Goal: Task Accomplishment & Management: Manage account settings

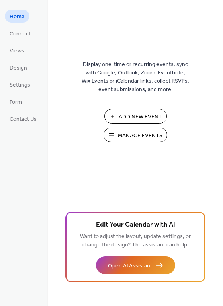
click at [133, 120] on span "Add New Event" at bounding box center [139, 117] width 43 height 8
click at [138, 133] on span "Manage Events" at bounding box center [140, 136] width 45 height 8
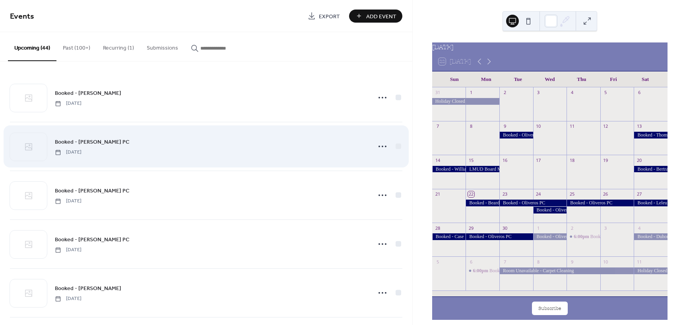
click at [290, 137] on div "Booked - [PERSON_NAME] PC [DATE]" at bounding box center [206, 146] width 392 height 48
click at [376, 148] on icon at bounding box center [382, 146] width 13 height 13
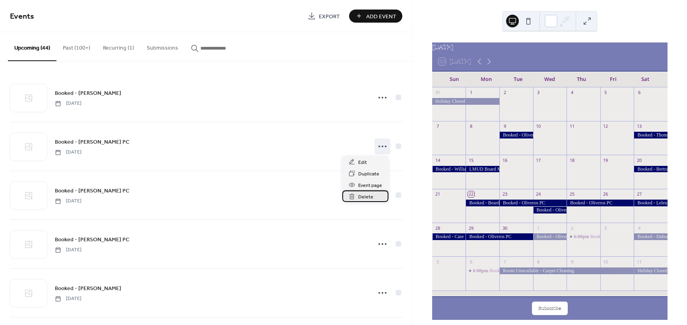
click at [373, 199] on div "Delete" at bounding box center [365, 197] width 46 height 12
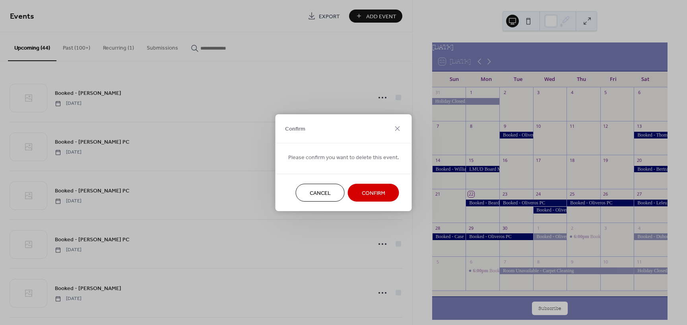
click at [373, 199] on button "Confirm" at bounding box center [373, 193] width 51 height 18
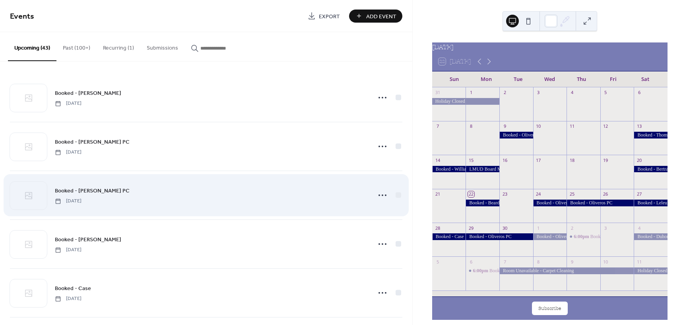
click at [296, 191] on div "Booked - Oliveros PC Thursday, September 25, 2025" at bounding box center [210, 195] width 311 height 18
click at [376, 196] on icon at bounding box center [382, 195] width 13 height 13
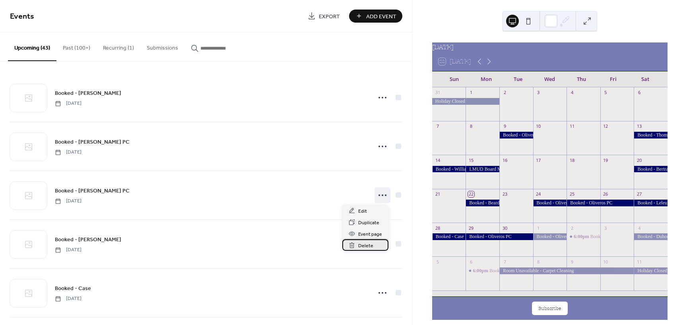
click at [366, 245] on span "Delete" at bounding box center [365, 246] width 15 height 8
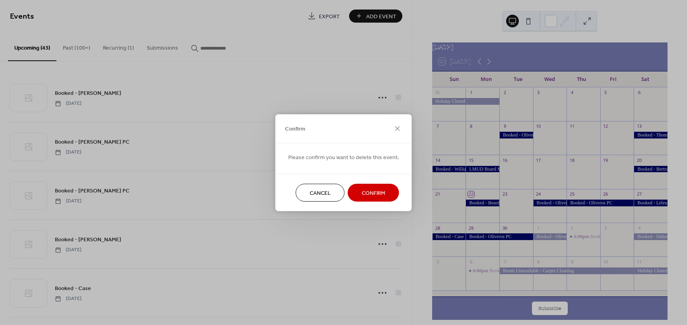
click at [366, 194] on span "Confirm" at bounding box center [373, 193] width 23 height 8
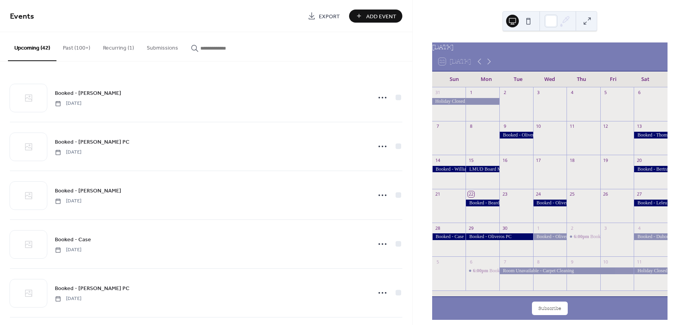
click at [385, 17] on span "Add Event" at bounding box center [381, 16] width 30 height 8
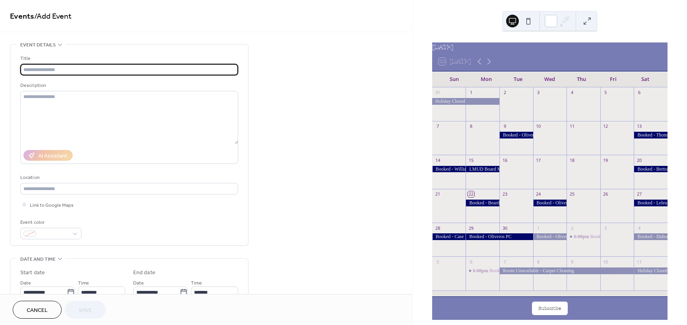
click at [101, 73] on input "text" at bounding box center [129, 70] width 218 height 12
type input "*"
type input "**********"
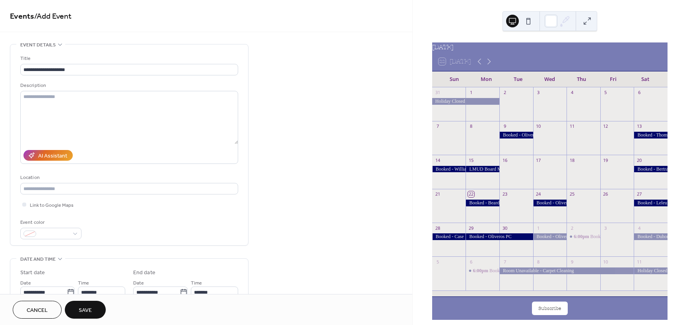
click at [94, 314] on button "Save" at bounding box center [85, 310] width 41 height 18
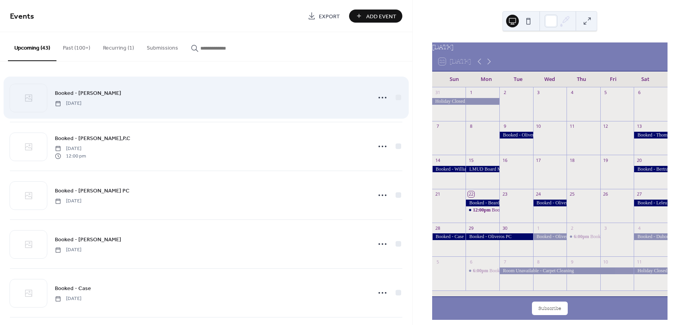
click at [203, 106] on div "Booked - Beard Monday, September 22, 2025" at bounding box center [210, 98] width 311 height 18
click at [376, 95] on icon at bounding box center [382, 97] width 13 height 13
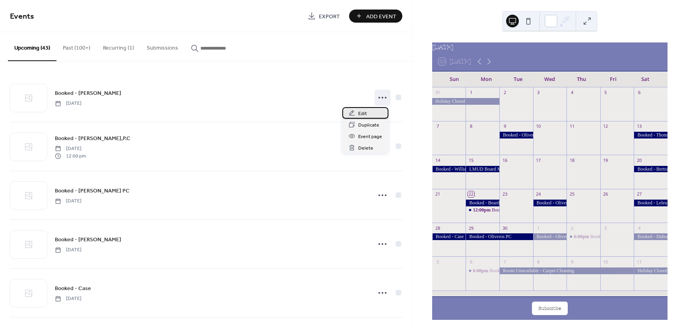
click at [366, 114] on span "Edit" at bounding box center [362, 114] width 9 height 8
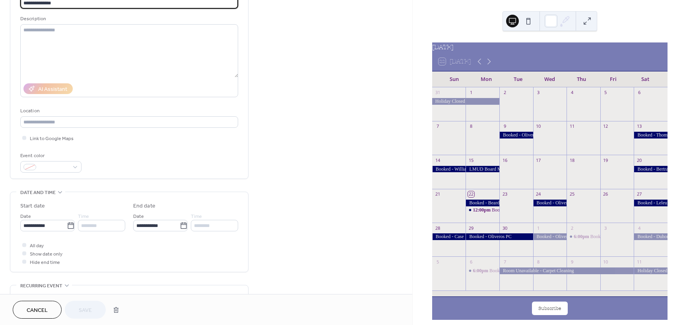
scroll to position [79, 0]
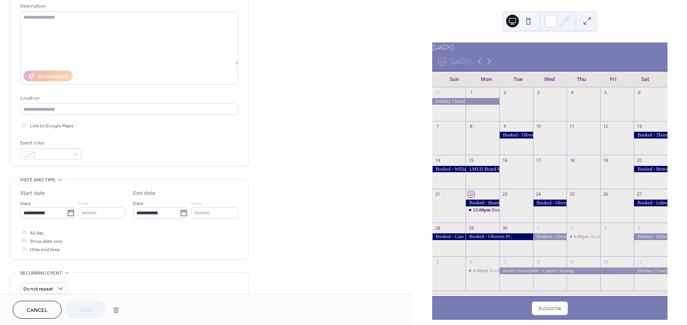
click at [106, 215] on div "********" at bounding box center [101, 213] width 47 height 12
click at [23, 233] on div at bounding box center [24, 232] width 4 height 4
click at [92, 312] on button "Save" at bounding box center [85, 310] width 41 height 18
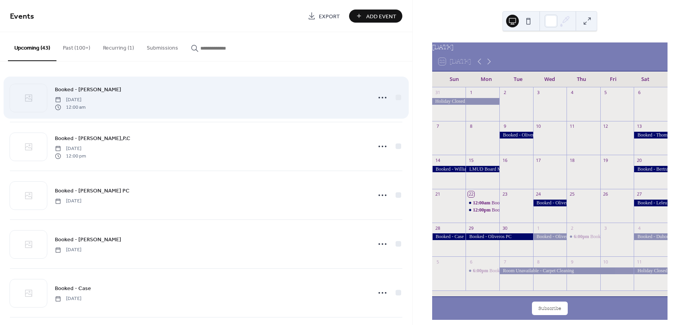
click at [225, 106] on div "Booked - Beard Monday, September 22, 2025 12:00 am" at bounding box center [210, 97] width 311 height 25
click at [381, 96] on icon at bounding box center [382, 97] width 13 height 13
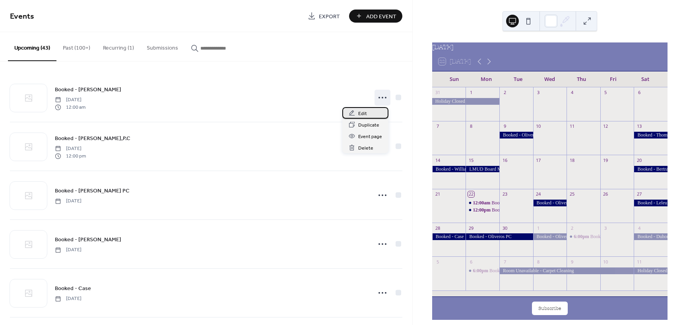
click at [365, 114] on span "Edit" at bounding box center [362, 114] width 9 height 8
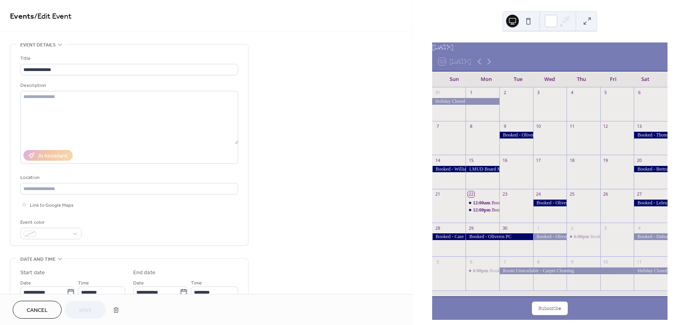
click at [33, 310] on span "Cancel" at bounding box center [37, 311] width 21 height 8
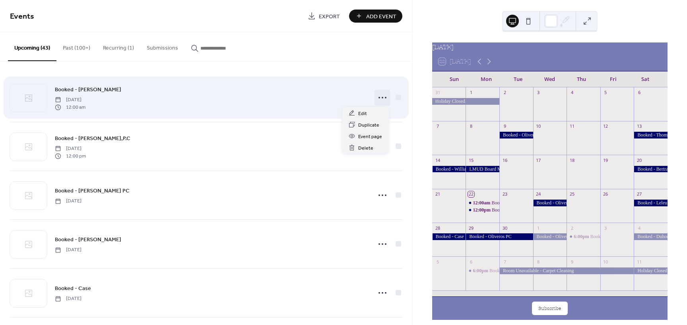
click at [378, 97] on icon at bounding box center [382, 97] width 13 height 13
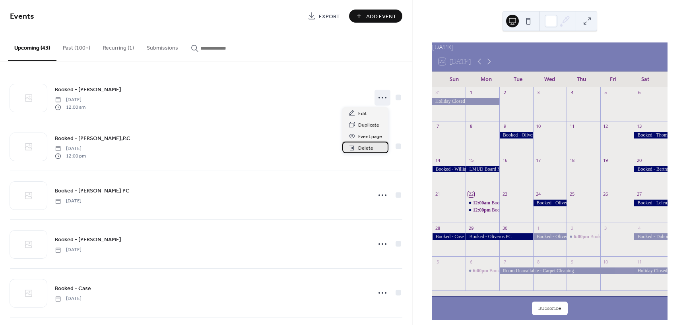
click at [369, 147] on span "Delete" at bounding box center [365, 148] width 15 height 8
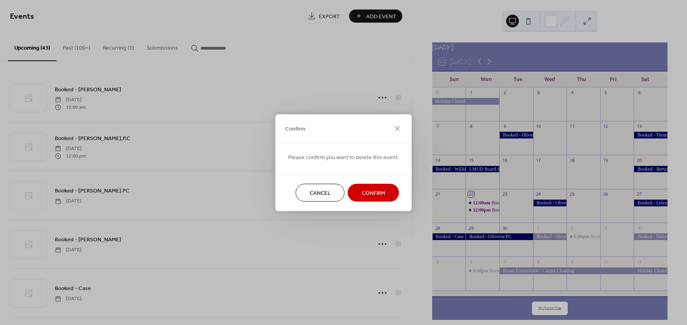
click at [368, 190] on span "Confirm" at bounding box center [373, 193] width 23 height 8
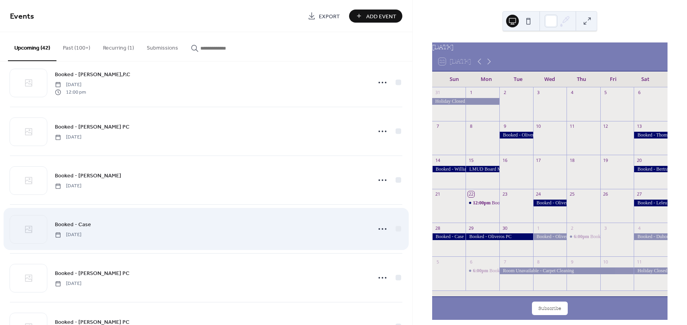
scroll to position [40, 0]
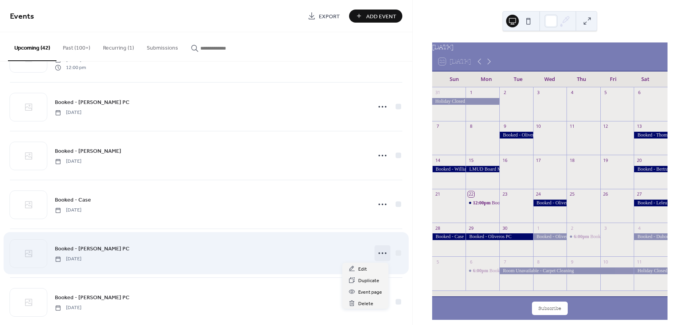
click at [381, 254] on icon at bounding box center [382, 253] width 13 height 13
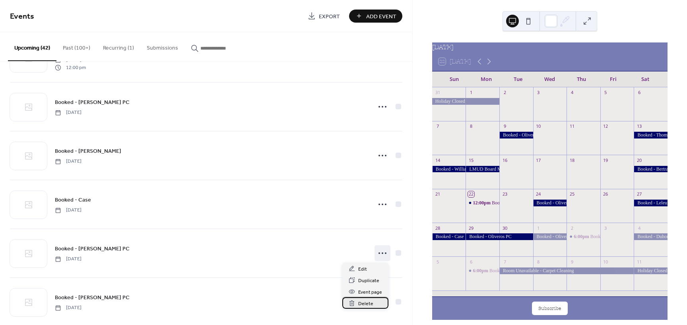
click at [367, 306] on span "Delete" at bounding box center [365, 304] width 15 height 8
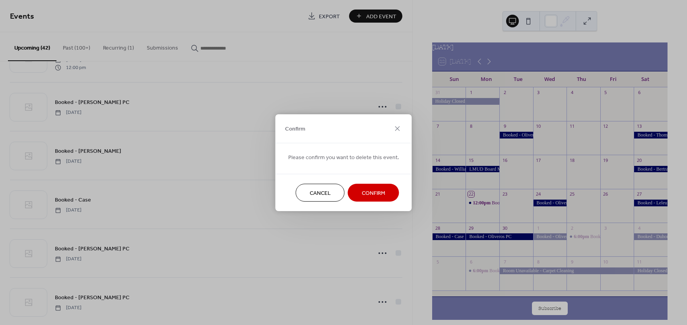
drag, startPoint x: 364, startPoint y: 196, endPoint x: 356, endPoint y: 199, distance: 8.3
click at [364, 196] on span "Confirm" at bounding box center [373, 193] width 23 height 8
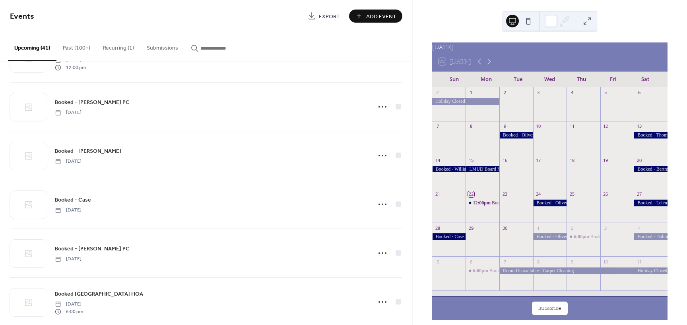
click at [371, 17] on span "Add Event" at bounding box center [381, 16] width 30 height 8
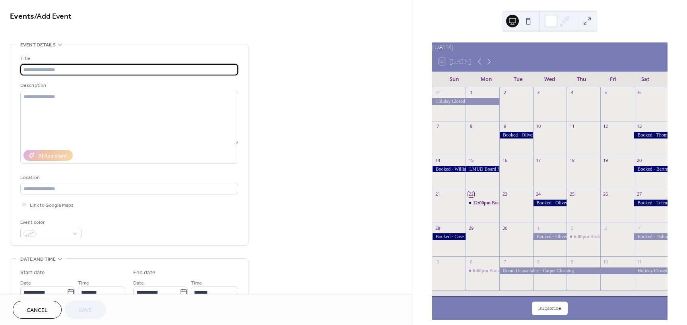
click at [54, 67] on input "text" at bounding box center [129, 70] width 218 height 12
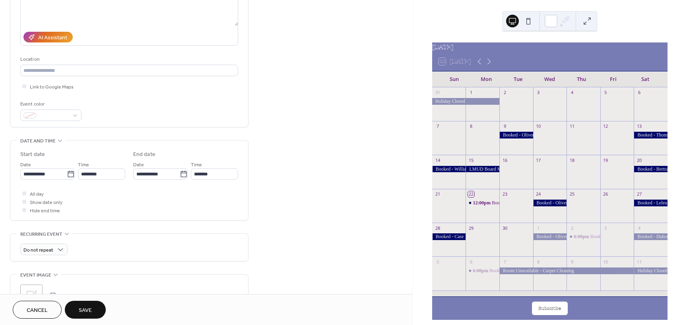
scroll to position [119, 0]
type input "**********"
click at [70, 174] on icon at bounding box center [71, 174] width 8 height 8
click at [67, 174] on input "**********" at bounding box center [43, 174] width 46 height 12
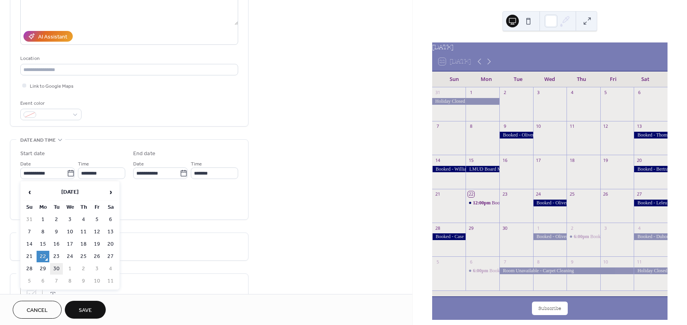
click at [56, 269] on td "30" at bounding box center [56, 269] width 13 height 12
type input "**********"
click at [24, 194] on div at bounding box center [24, 193] width 4 height 4
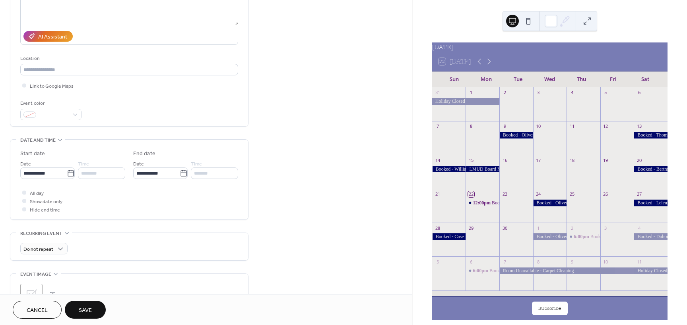
click at [81, 307] on span "Save" at bounding box center [85, 311] width 13 height 8
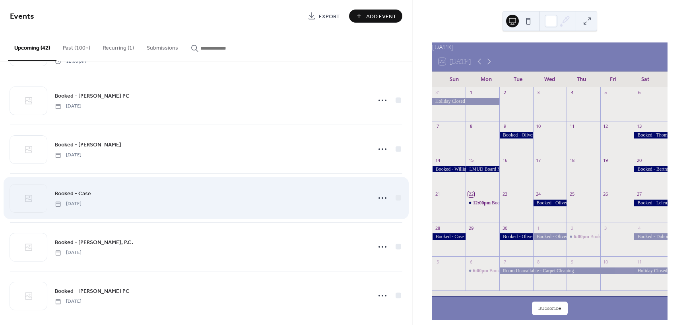
scroll to position [79, 0]
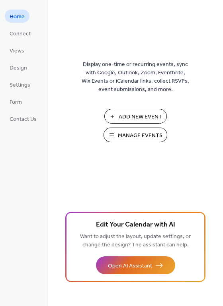
click at [137, 132] on span "Manage Events" at bounding box center [140, 136] width 45 height 8
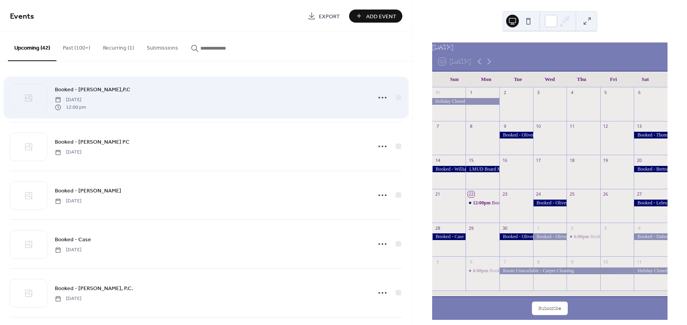
click at [162, 94] on div "Booked - Oliveros,P.C Monday, September 22, 2025 12:00 pm" at bounding box center [210, 97] width 311 height 25
click at [395, 96] on div at bounding box center [398, 98] width 6 height 6
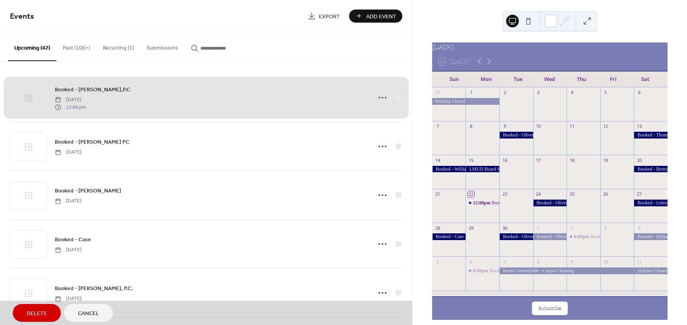
click at [50, 311] on button "Delete" at bounding box center [37, 313] width 48 height 18
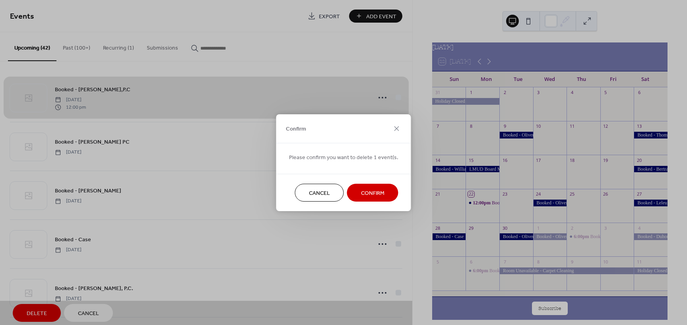
click at [361, 192] on span "Confirm" at bounding box center [372, 193] width 23 height 8
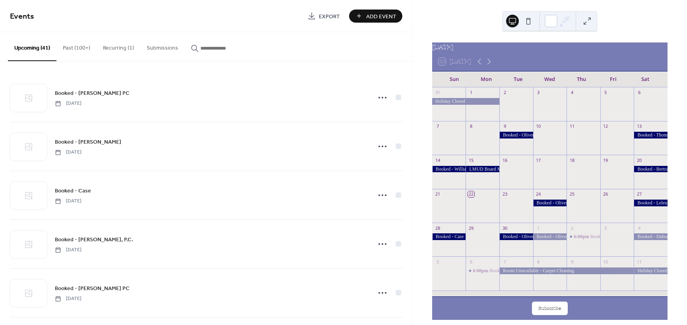
click at [368, 15] on span "Add Event" at bounding box center [381, 16] width 30 height 8
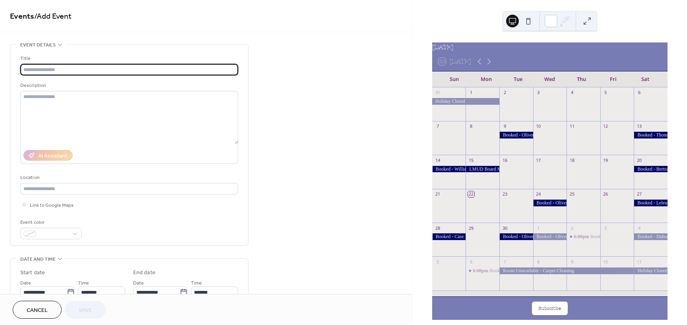
click at [67, 68] on input "text" at bounding box center [129, 70] width 218 height 12
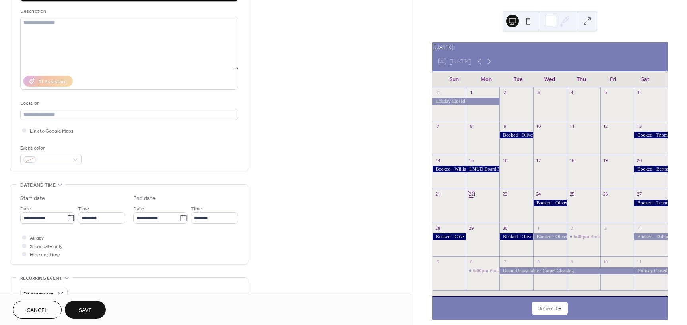
scroll to position [79, 0]
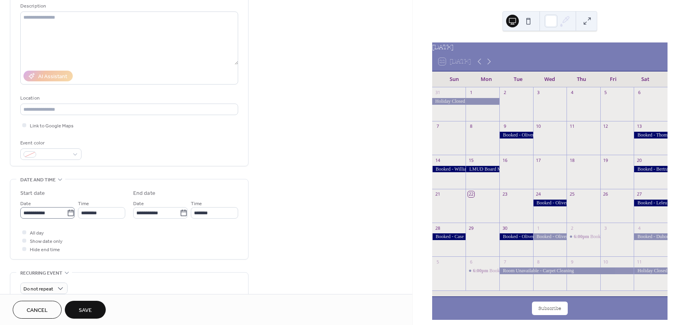
type input "**********"
click at [70, 210] on icon at bounding box center [71, 213] width 6 height 6
click at [67, 210] on input "**********" at bounding box center [43, 213] width 46 height 12
click at [45, 173] on td "22" at bounding box center [43, 174] width 13 height 12
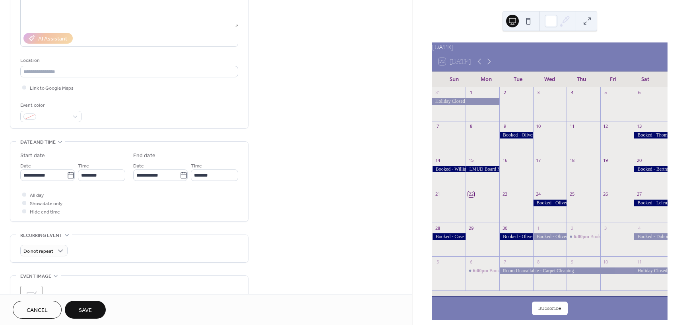
scroll to position [119, 0]
click at [21, 191] on div at bounding box center [24, 193] width 8 height 8
click at [82, 307] on span "Save" at bounding box center [85, 311] width 13 height 8
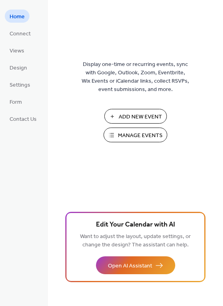
click at [153, 118] on span "Add New Event" at bounding box center [139, 117] width 43 height 8
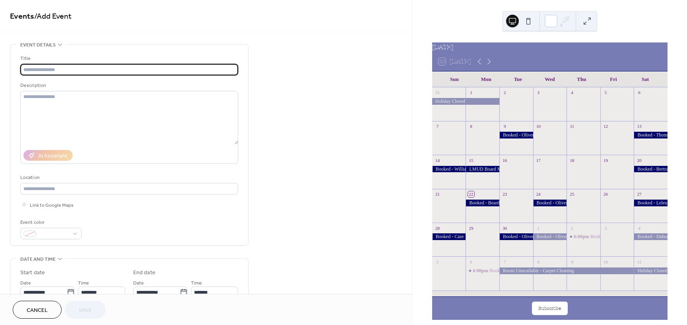
click at [55, 70] on input "text" at bounding box center [129, 70] width 218 height 12
type input "*"
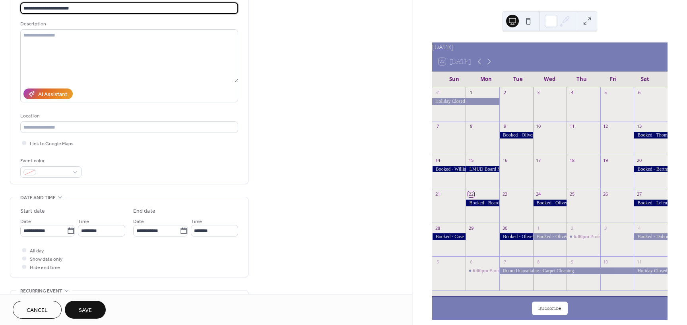
scroll to position [79, 0]
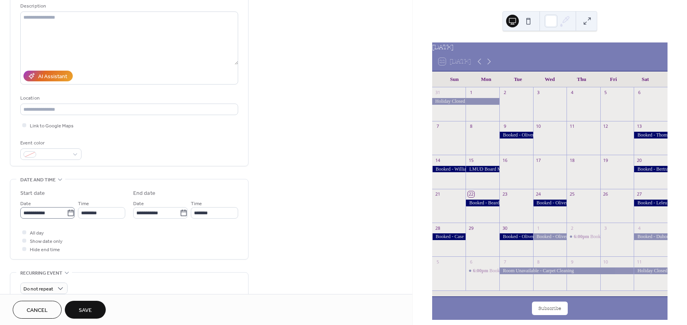
type input "**********"
click at [69, 214] on icon at bounding box center [71, 213] width 8 height 8
click at [67, 214] on input "**********" at bounding box center [43, 213] width 46 height 12
click at [96, 175] on td "26" at bounding box center [97, 174] width 13 height 12
type input "**********"
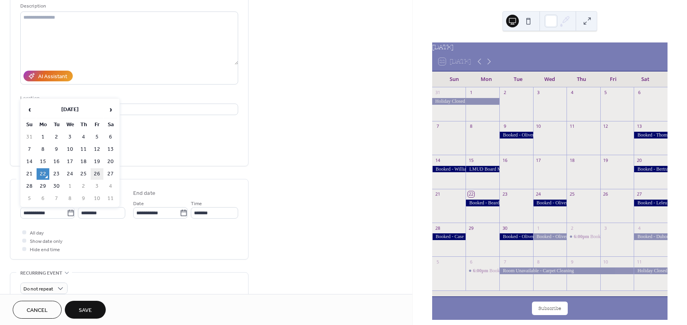
type input "**********"
click at [23, 233] on div at bounding box center [24, 232] width 4 height 4
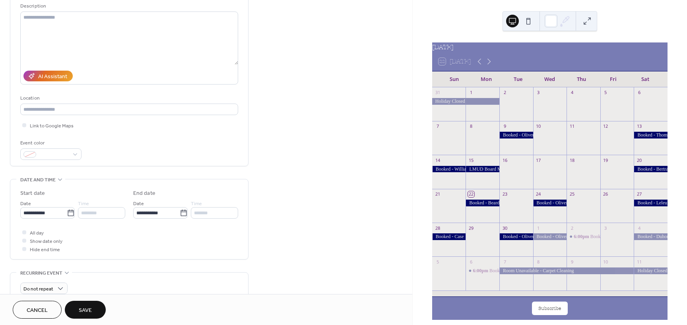
click at [91, 312] on span "Save" at bounding box center [85, 311] width 13 height 8
